Goal: Information Seeking & Learning: Learn about a topic

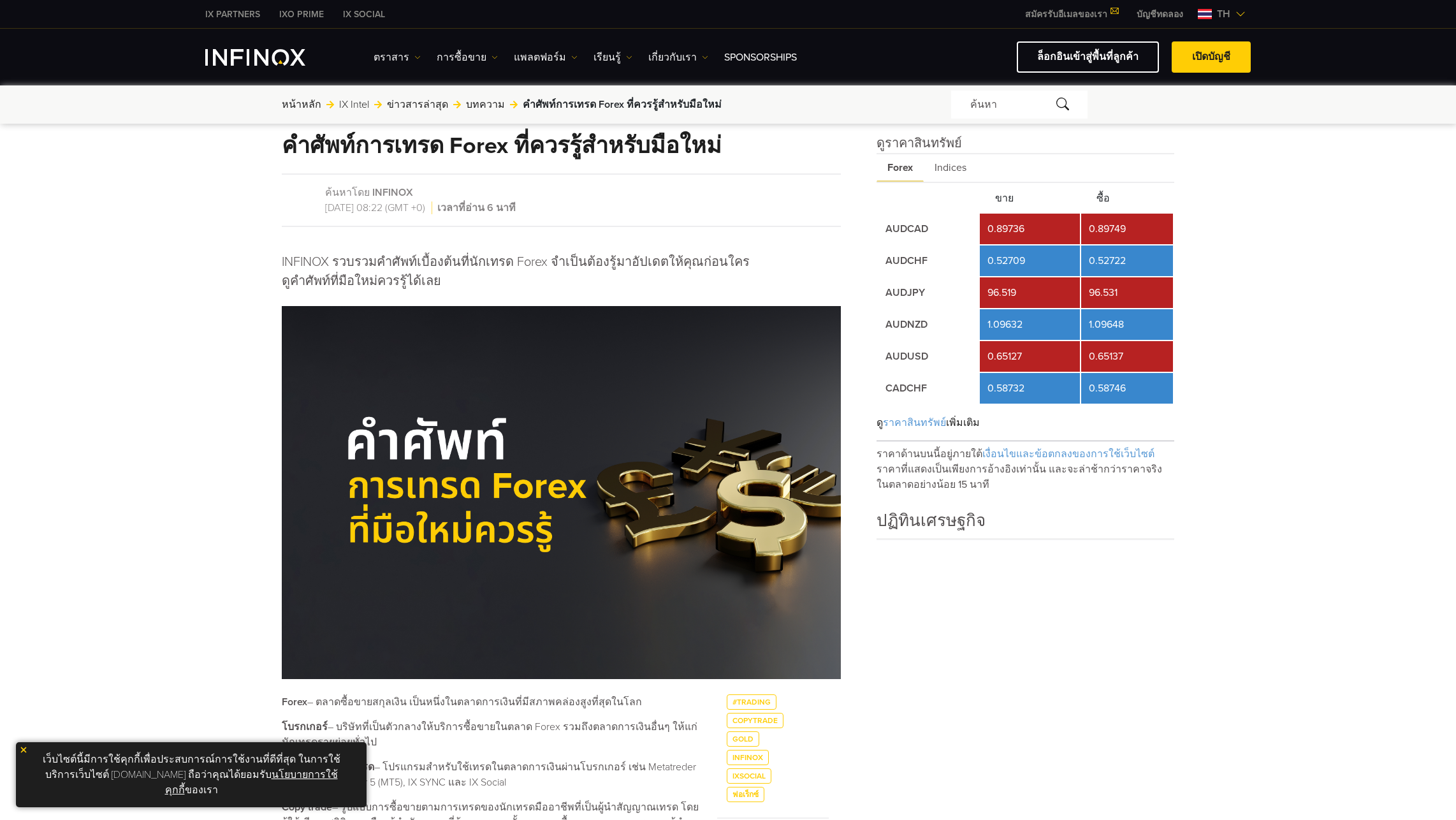
click at [22, 755] on img at bounding box center [23, 749] width 9 height 9
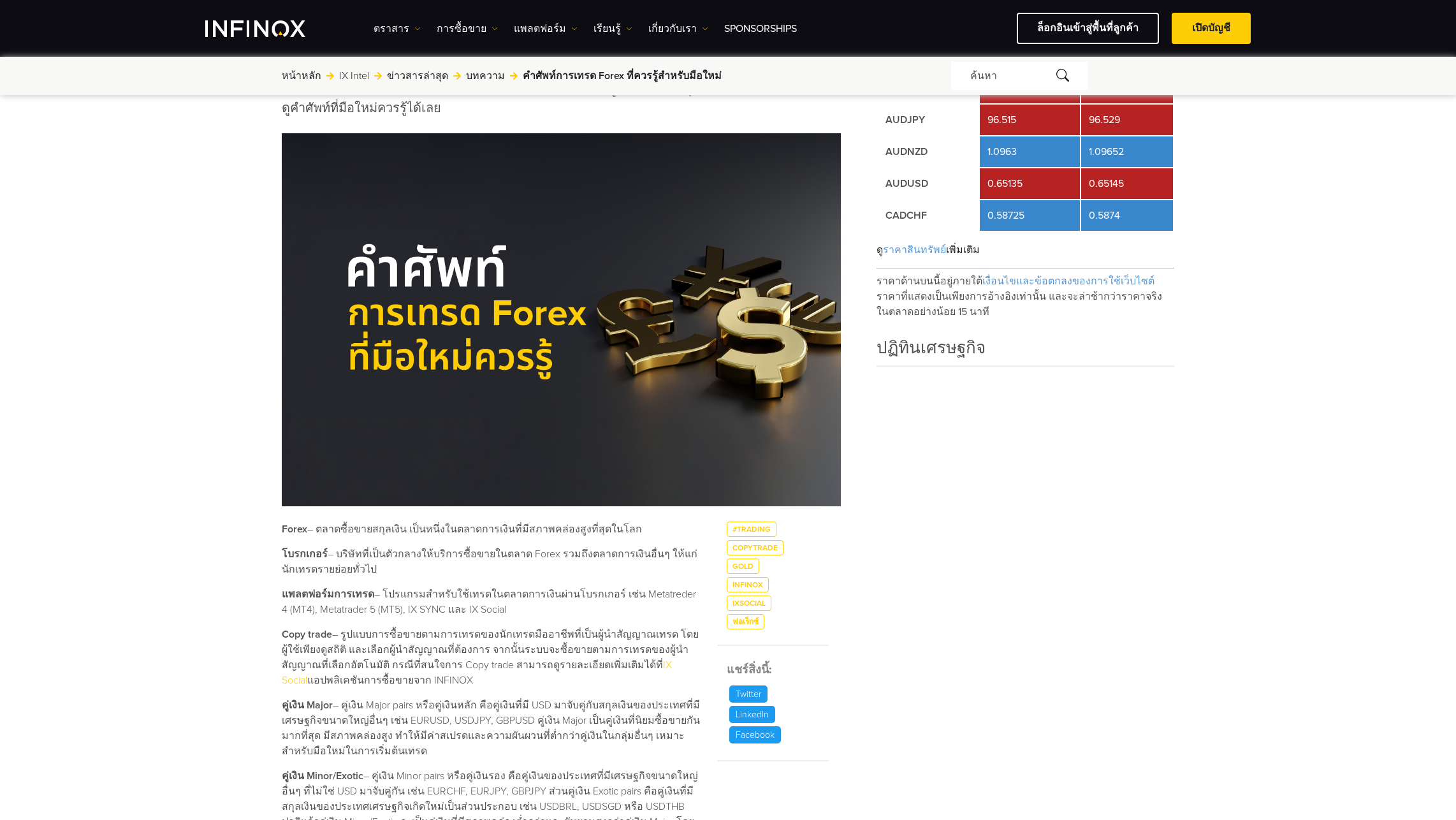
scroll to position [446, 0]
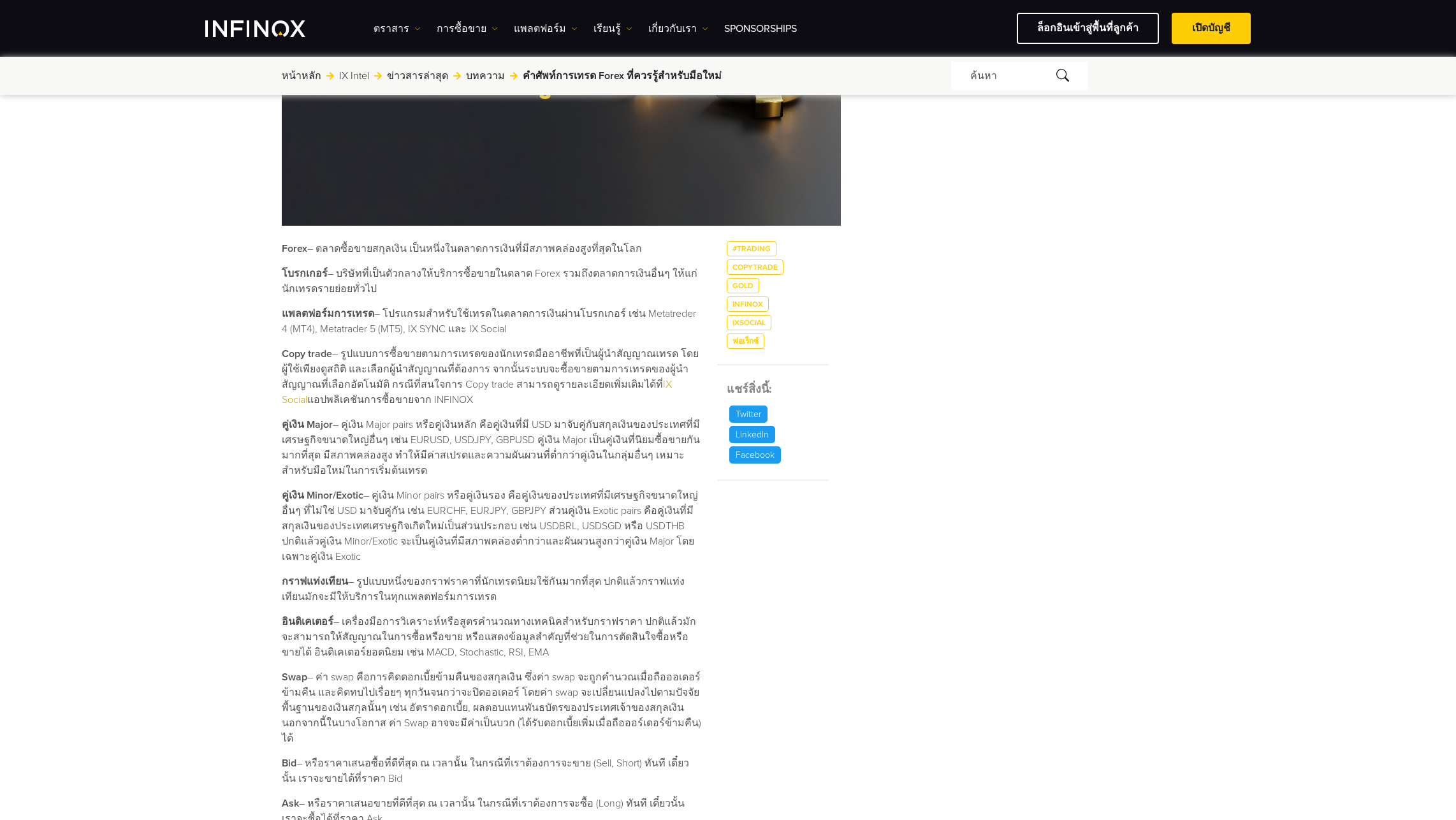
click at [630, 382] on link "IX Social" at bounding box center [477, 393] width 390 height 28
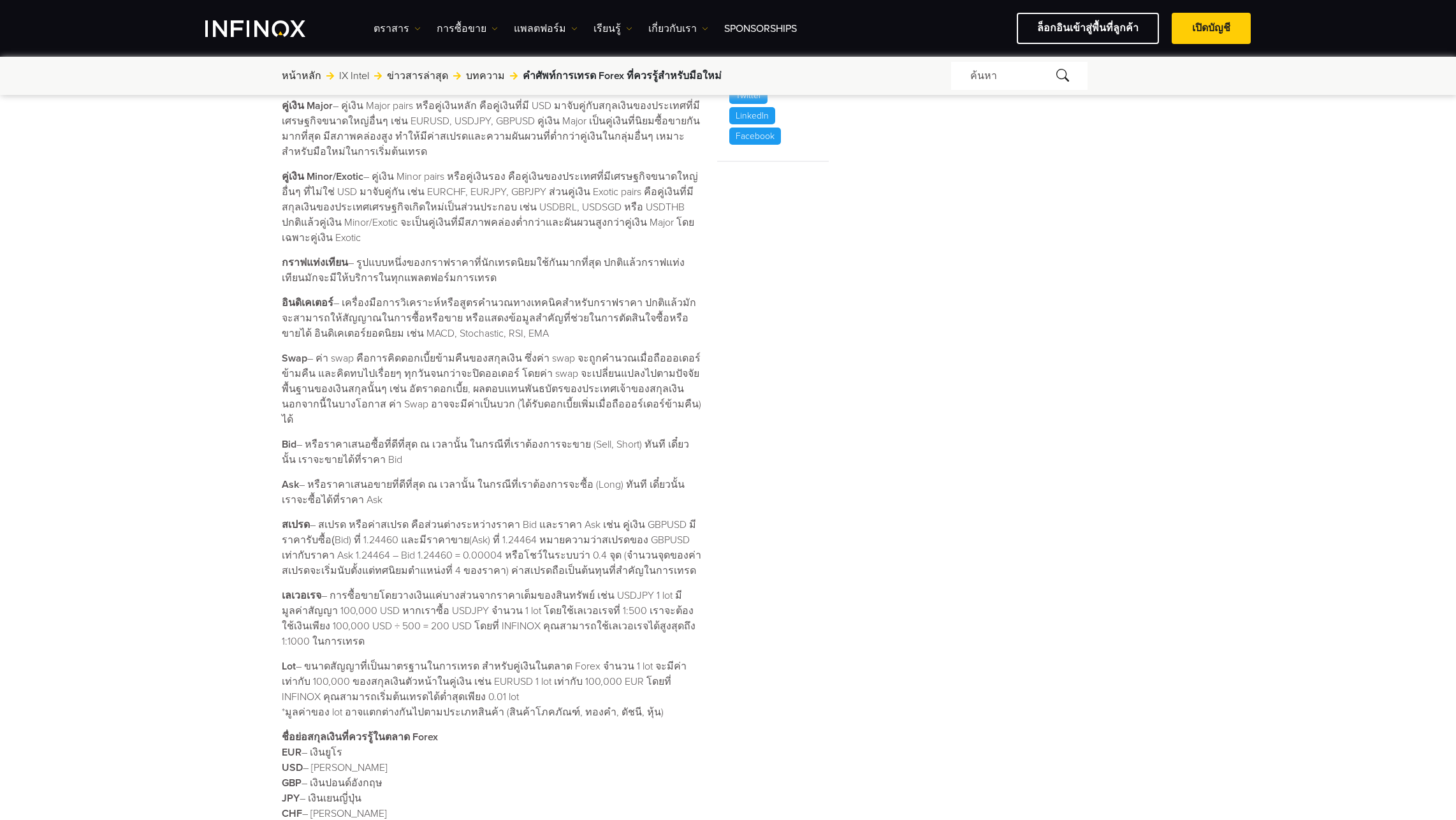
scroll to position [829, 0]
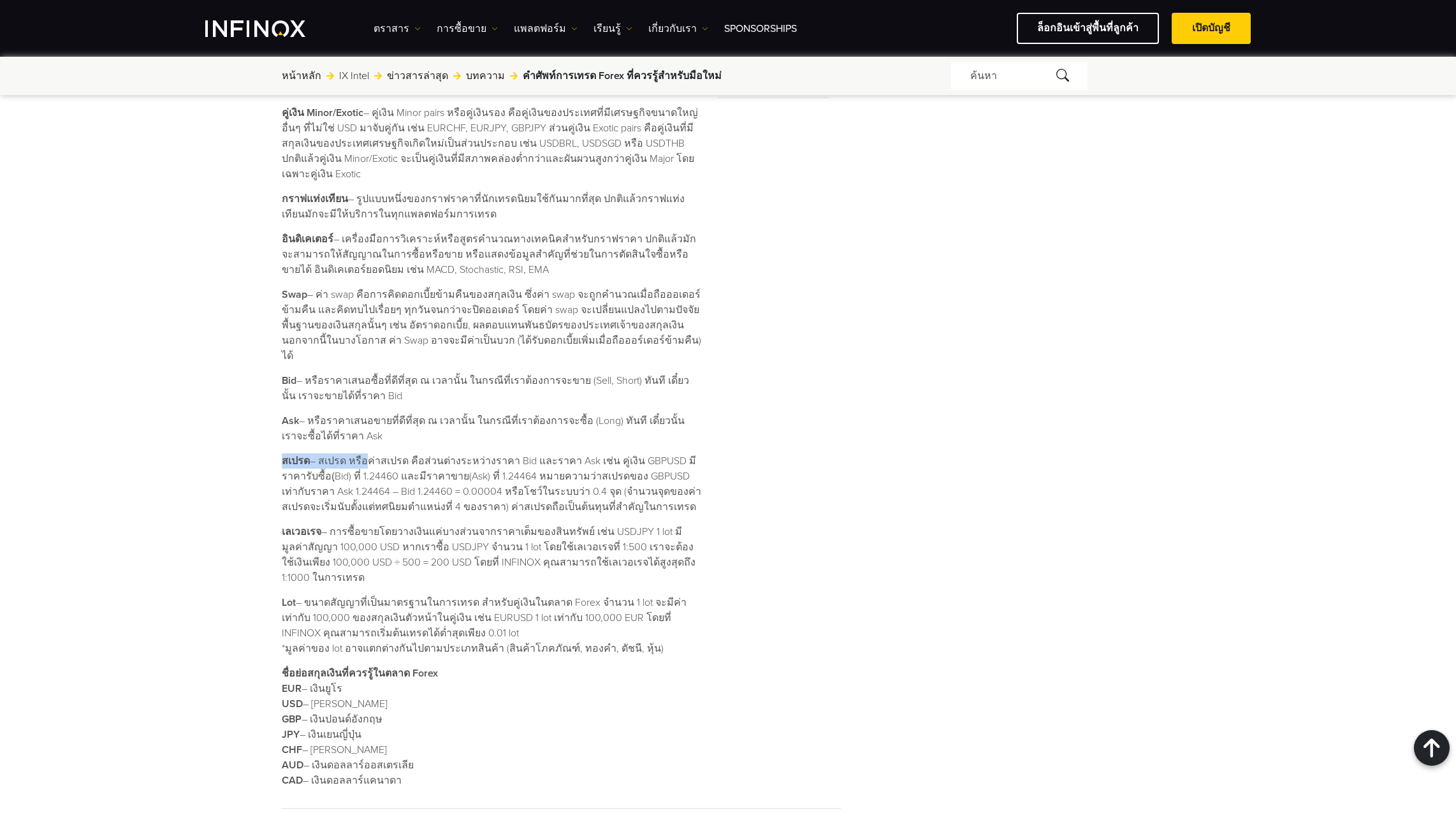
drag, startPoint x: 274, startPoint y: 449, endPoint x: 366, endPoint y: 449, distance: 92.0
click at [366, 449] on div "คำศัพท์การเทรด Forex ที่ควรรู้สำหรับมือใหม่ ค้นหาโดย INFINOX [DATE] 08:22 (GMT …" at bounding box center [728, 111] width 918 height 1626
click at [805, 482] on div "#Trading Copytrade Gold INFINOX IXSocial ฟอเร็กซ์ [PERSON_NAME]: Twitter Linked…" at bounding box center [773, 328] width 112 height 940
drag, startPoint x: 276, startPoint y: 442, endPoint x: 312, endPoint y: 442, distance: 36.0
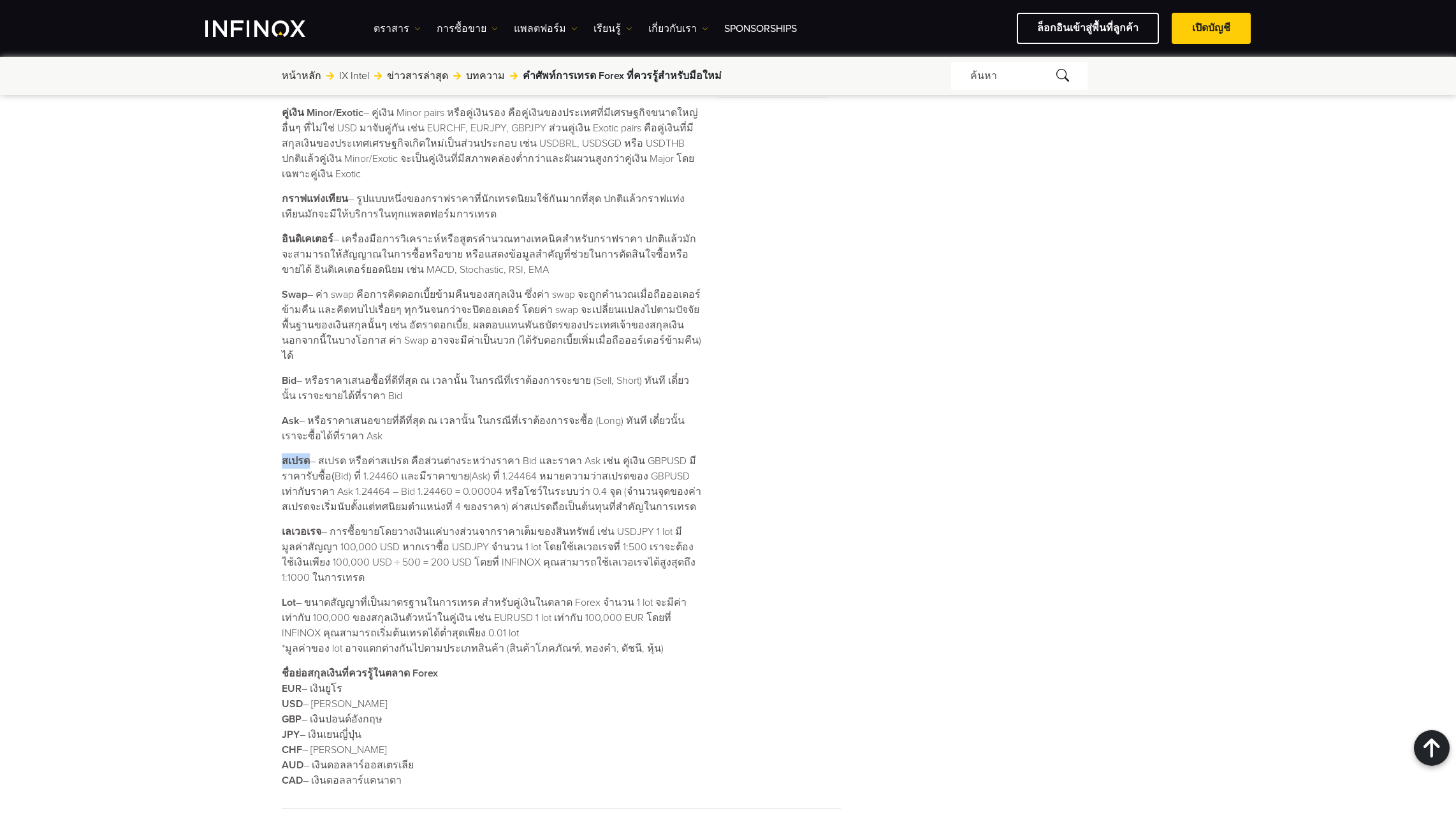
click at [312, 442] on div "คำศัพท์การเทรด Forex ที่ควรรู้สำหรับมือใหม่ ค้นหาโดย INFINOX [DATE] 08:22 (GMT …" at bounding box center [728, 111] width 918 height 1626
click at [874, 552] on div "คำศัพท์การเทรด Forex ที่ควรรู้สำหรับมือใหม่ ค้นหาโดย INFINOX [DATE] 08:22 (GMT …" at bounding box center [579, 111] width 595 height 1626
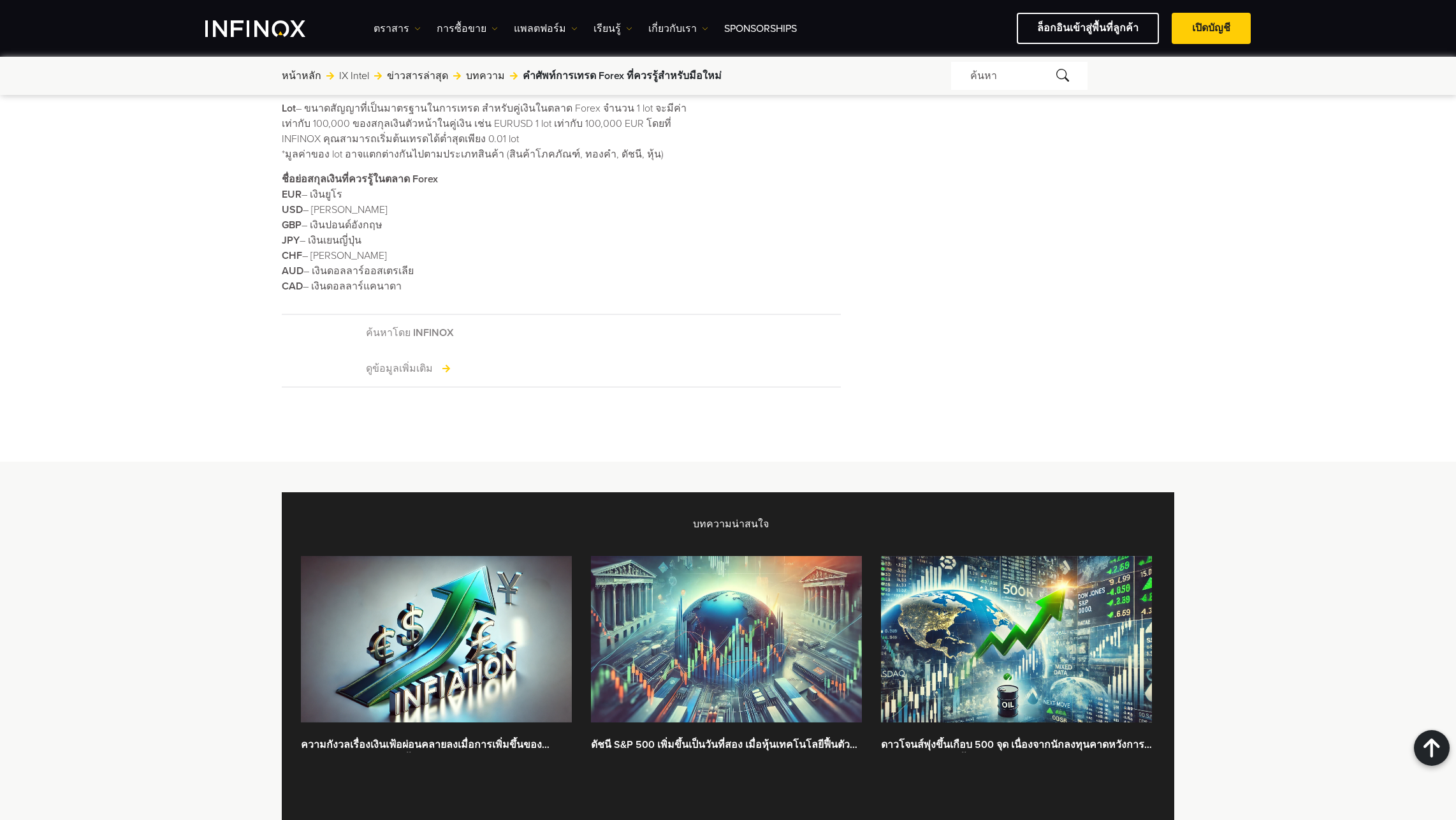
scroll to position [1068, 0]
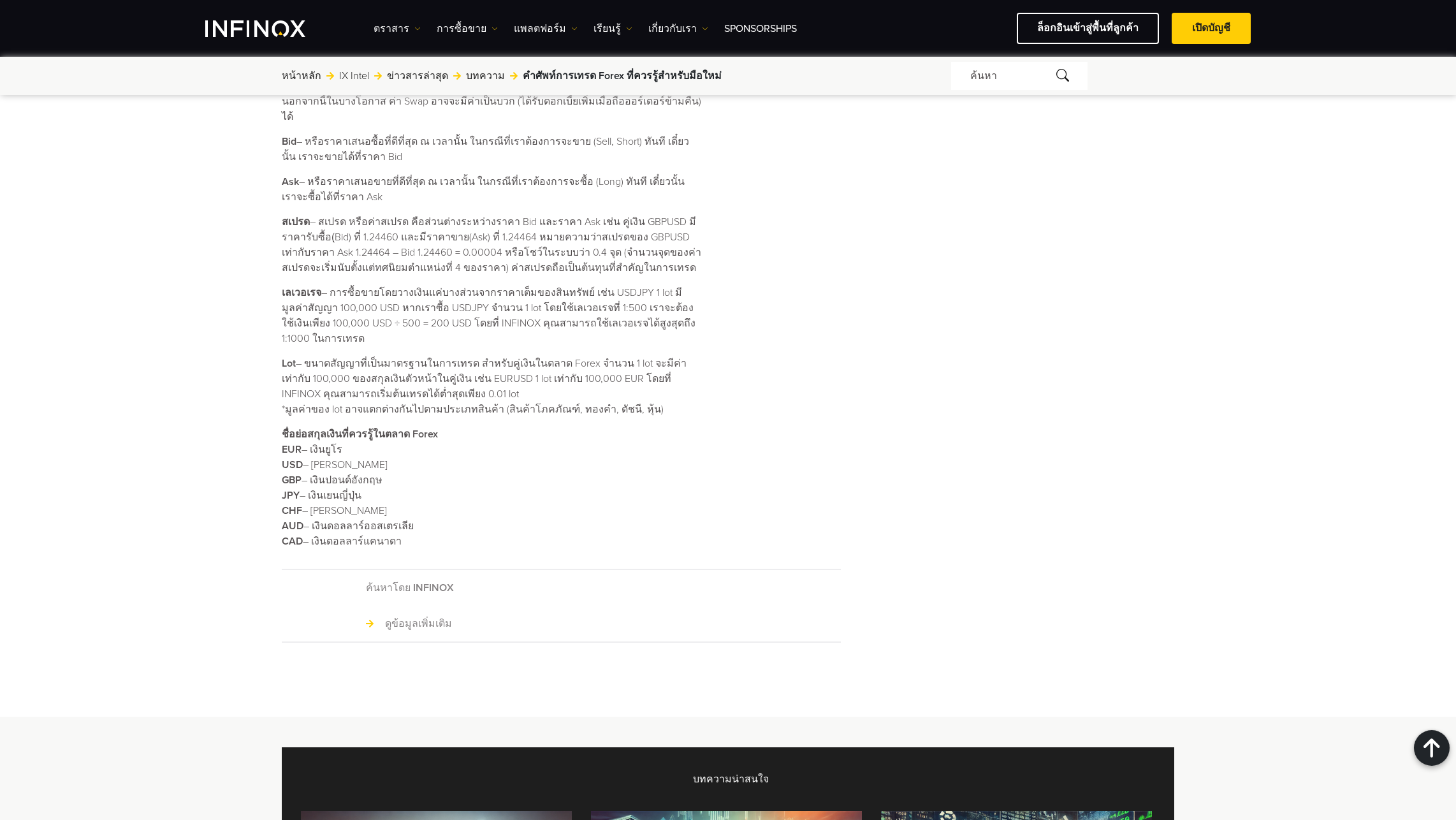
click at [419, 616] on link "ดูข้อมูลเพิ่มเติม" at bounding box center [408, 623] width 86 height 15
